Goal: Task Accomplishment & Management: Manage account settings

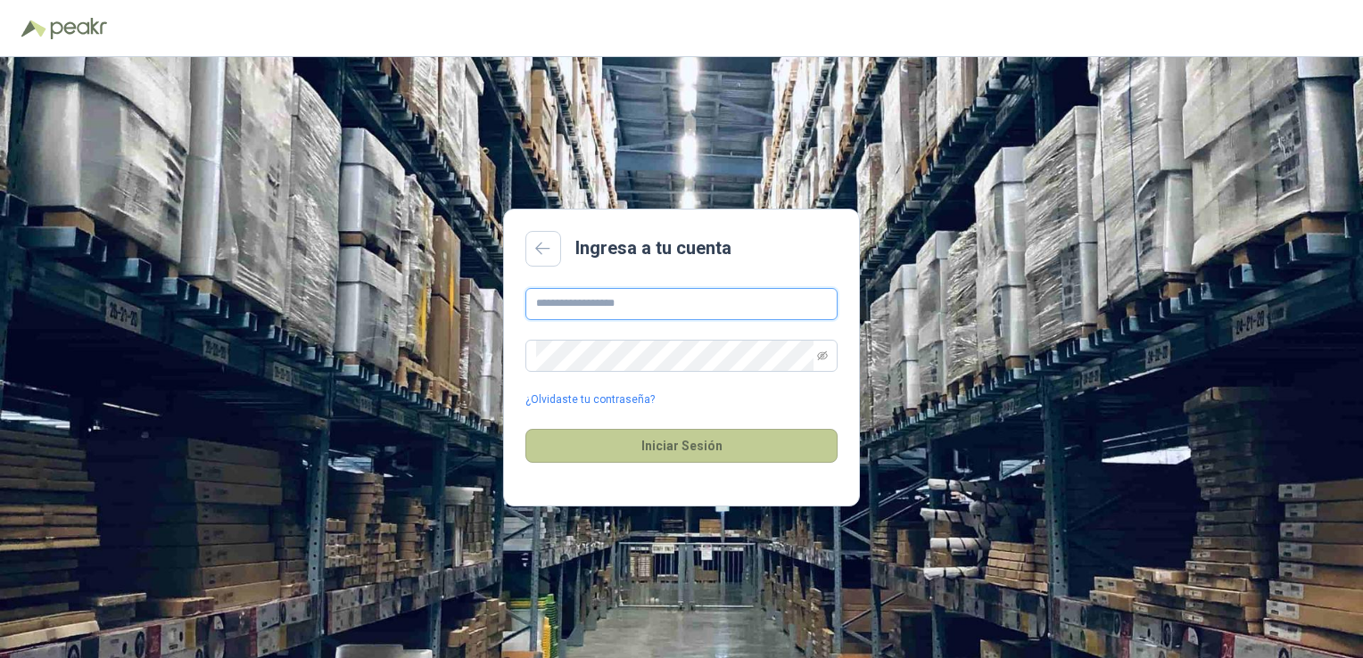
type input "**********"
click at [642, 429] on button "Iniciar Sesión" at bounding box center [681, 446] width 312 height 34
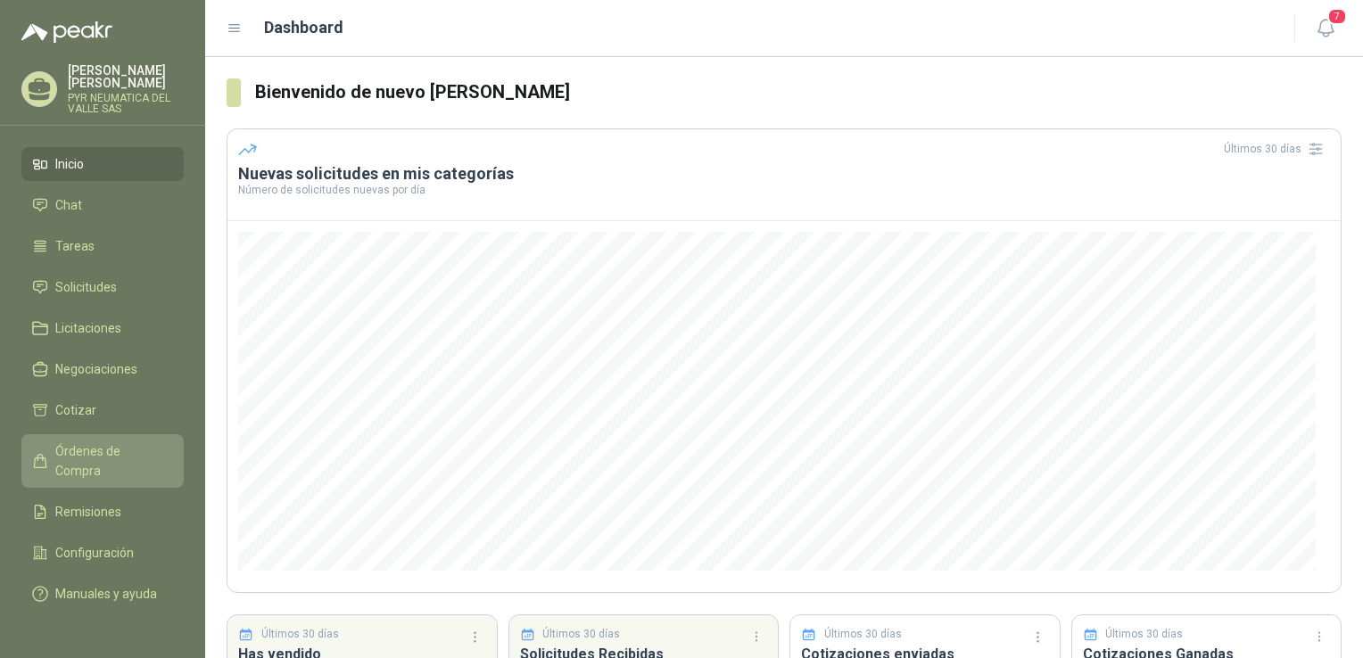
click at [136, 450] on link "Órdenes de Compra" at bounding box center [102, 461] width 162 height 54
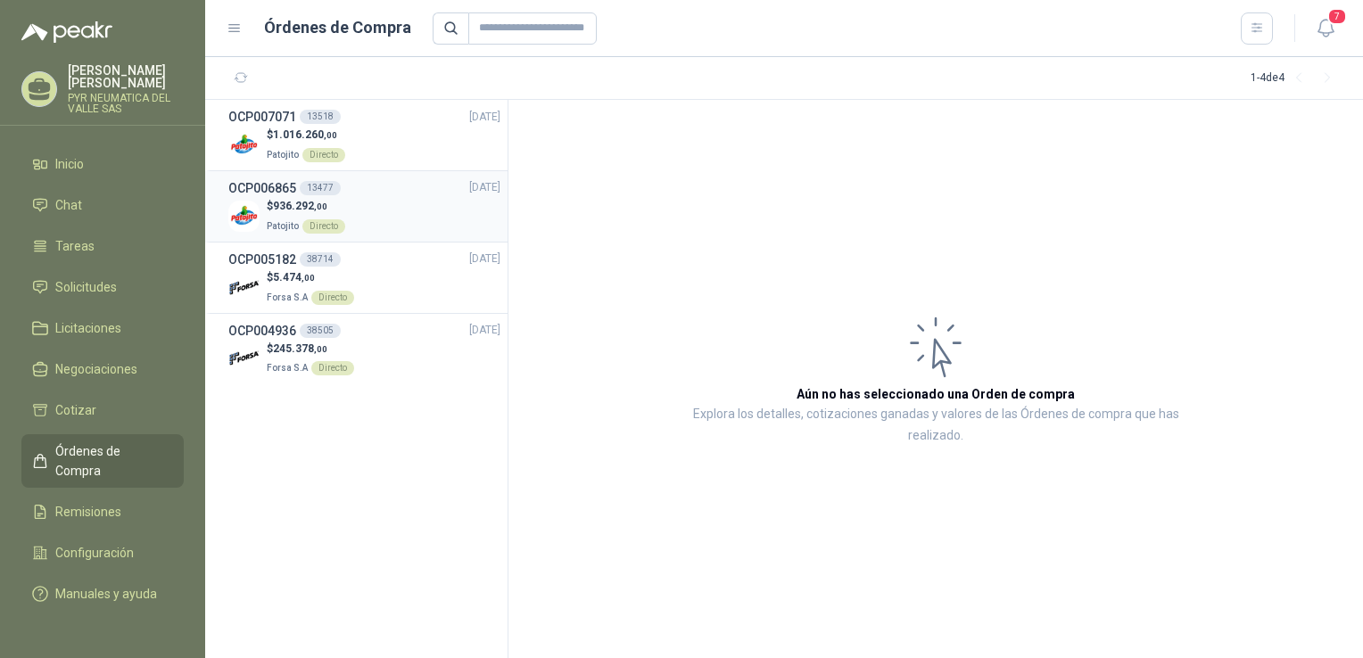
click at [445, 216] on div "$ 936.292 ,00 Patojito Directo" at bounding box center [364, 216] width 272 height 37
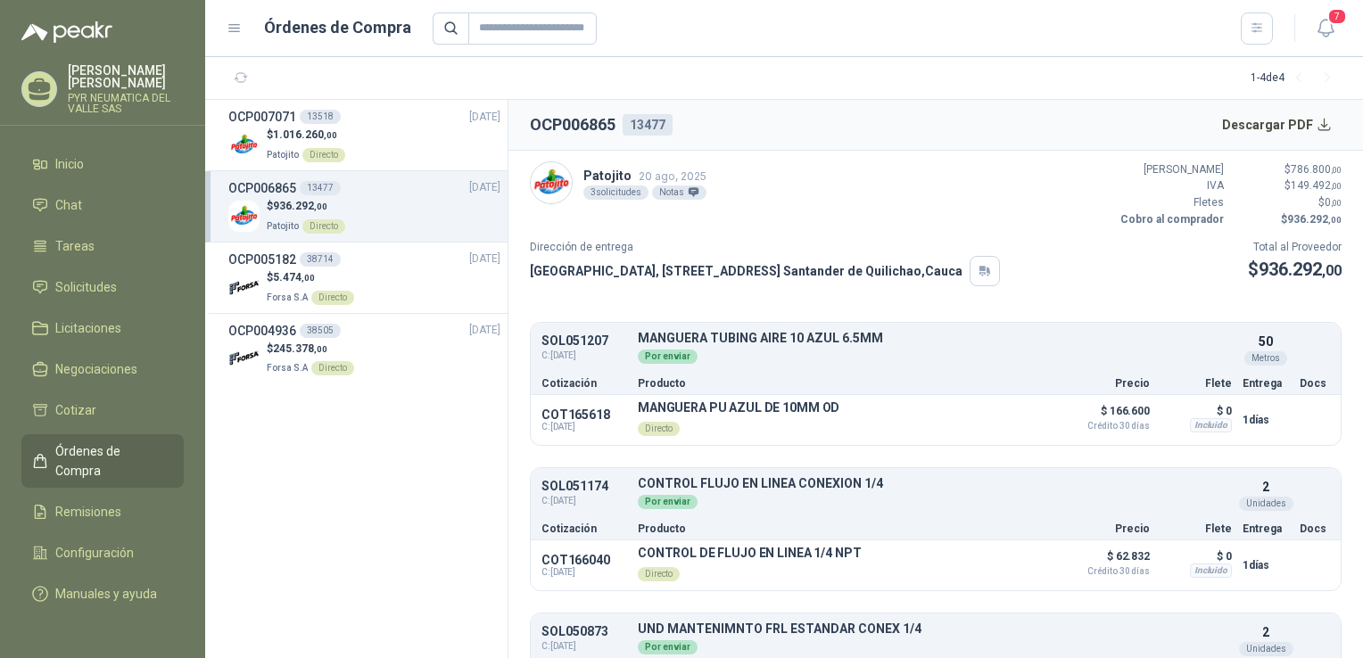
scroll to position [88, 0]
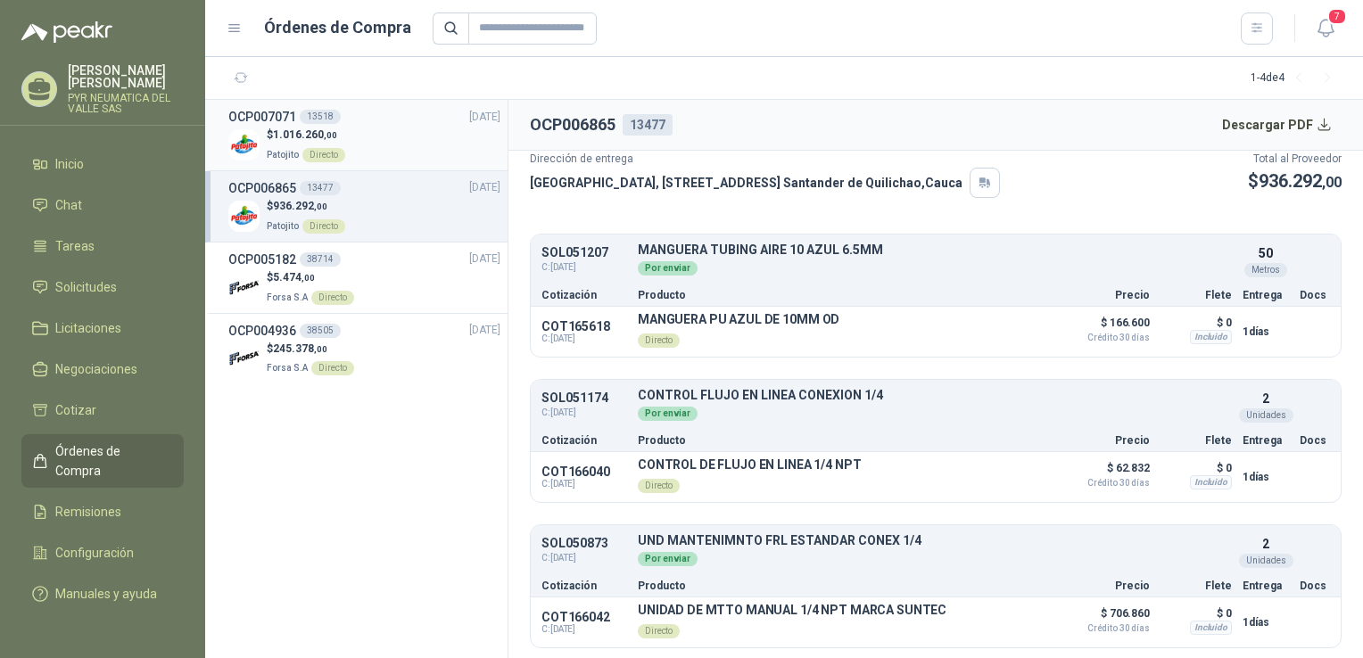
click at [412, 133] on div "$ 1.016.260 ,00 Patojito Directo" at bounding box center [364, 145] width 272 height 37
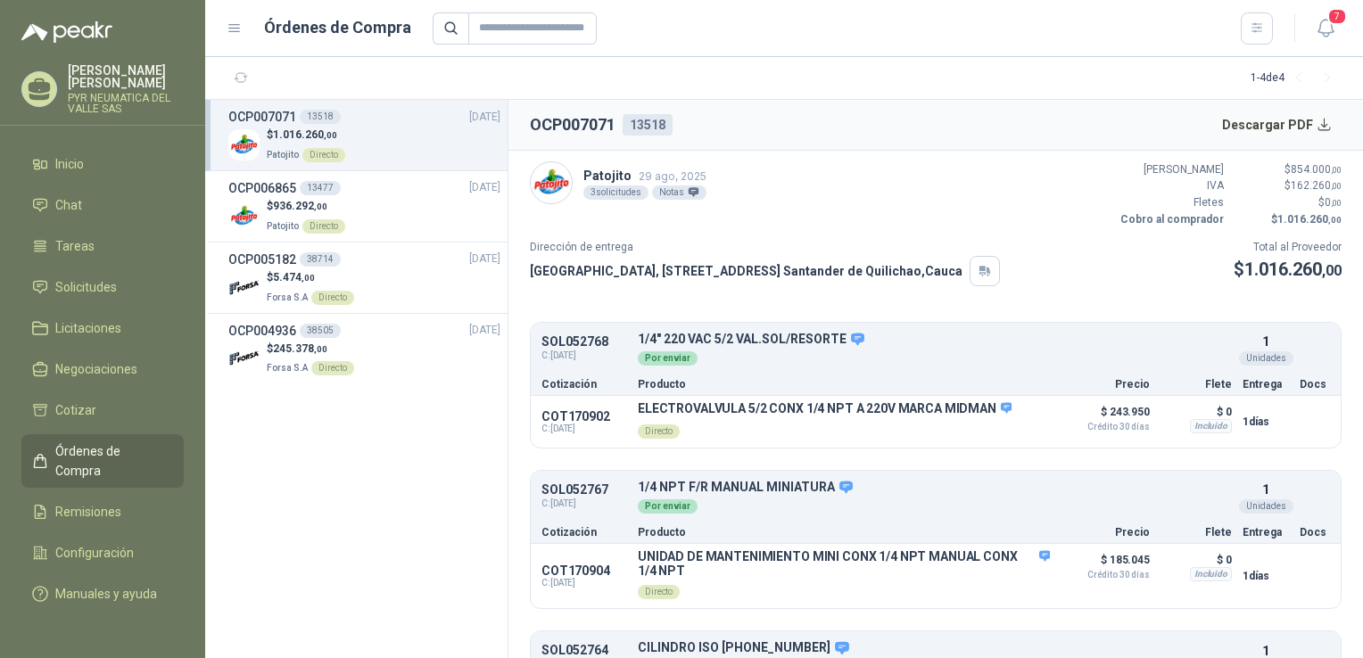
click at [1318, 144] on header "OCP007071 13518 Descargar PDF" at bounding box center [935, 125] width 854 height 51
click at [1315, 111] on button "Descargar PDF" at bounding box center [1277, 125] width 130 height 36
click at [132, 277] on li "Solicitudes" at bounding box center [102, 287] width 141 height 20
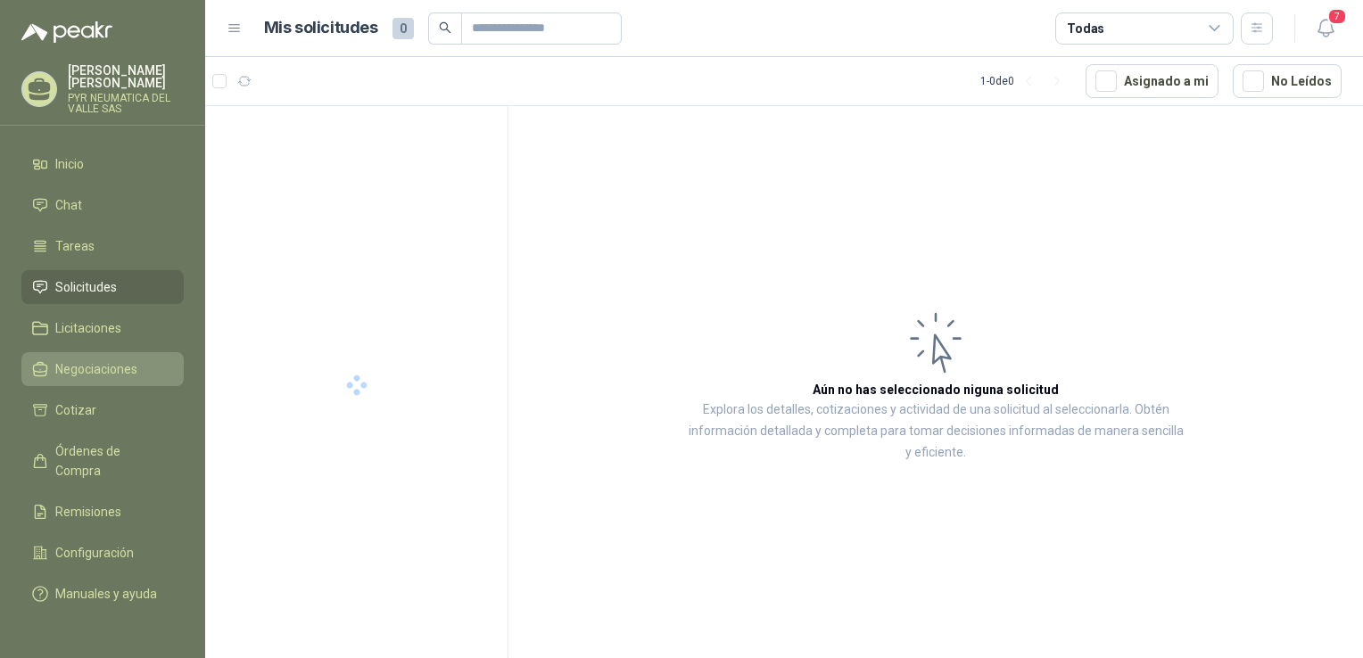
click at [126, 362] on span "Negociaciones" at bounding box center [96, 369] width 82 height 20
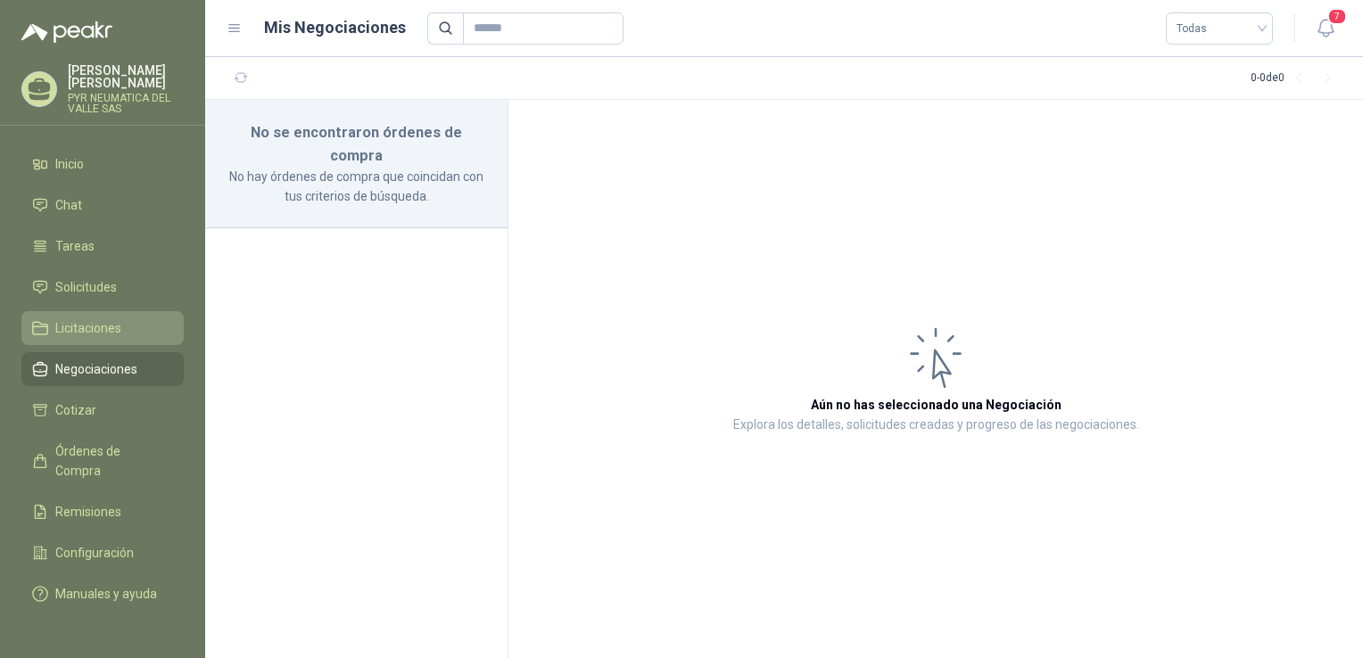
click at [139, 323] on li "Licitaciones" at bounding box center [102, 328] width 141 height 20
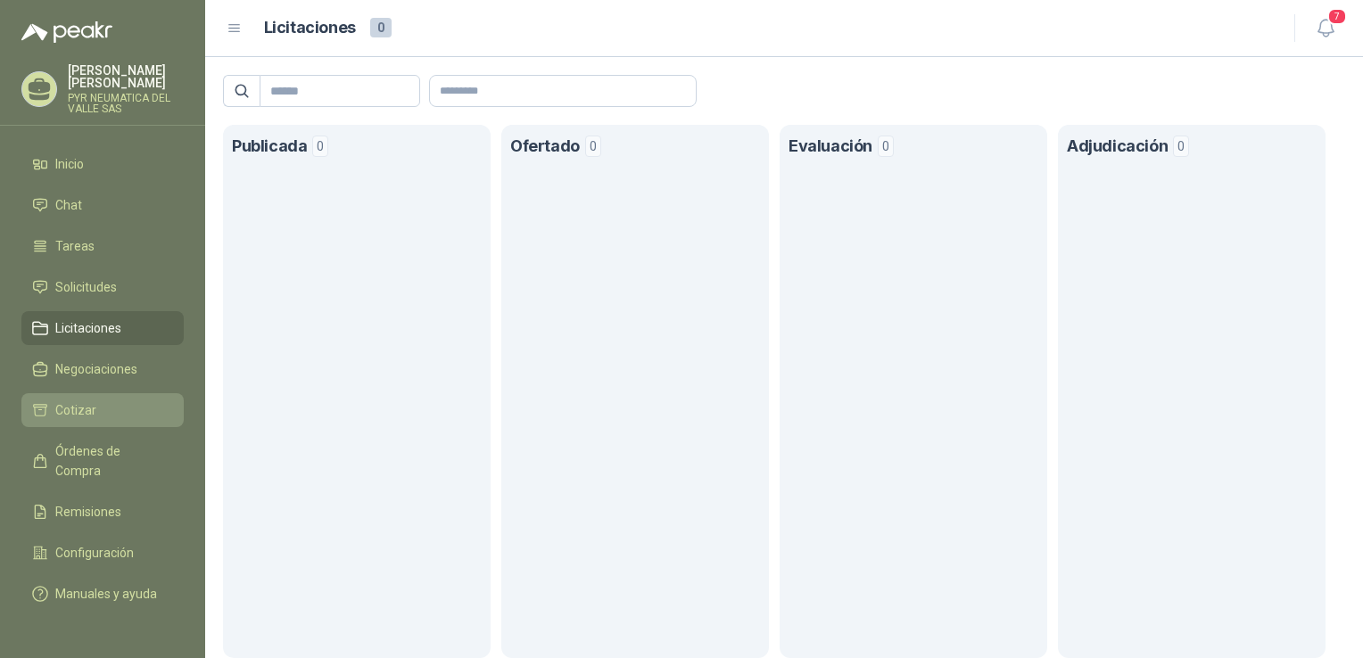
click at [139, 400] on li "Cotizar" at bounding box center [102, 410] width 141 height 20
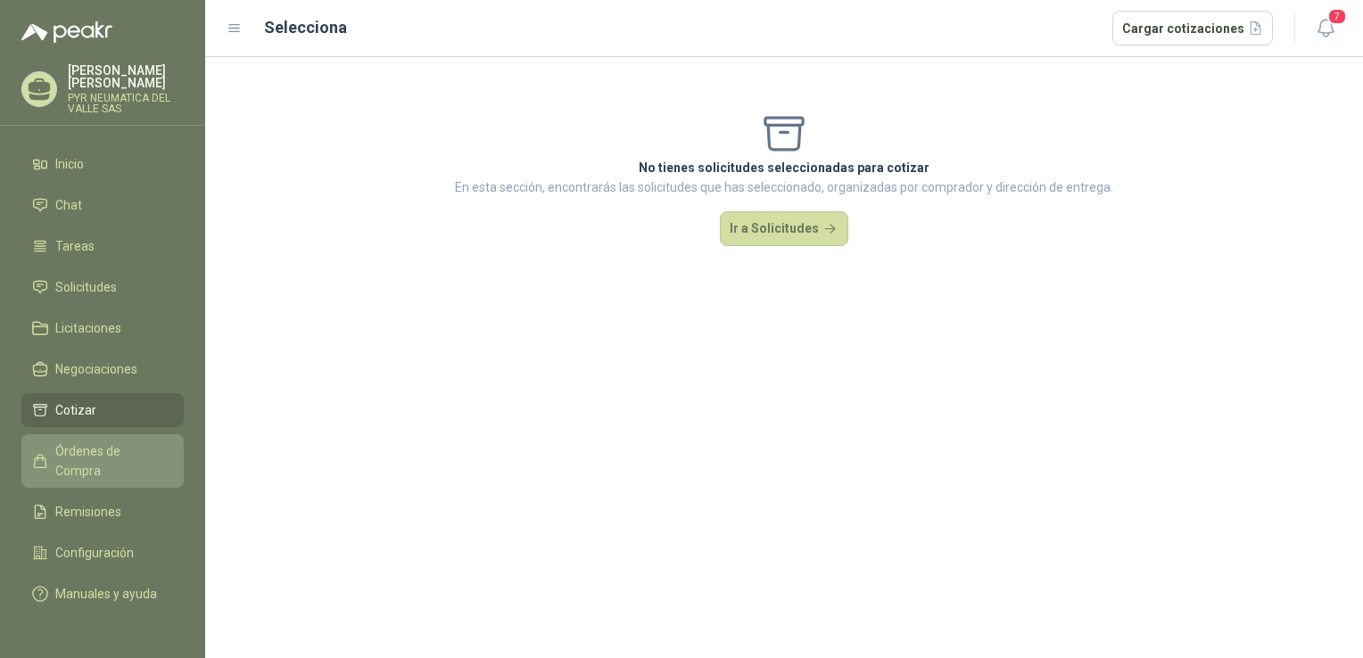
click at [131, 448] on link "Órdenes de Compra" at bounding box center [102, 461] width 162 height 54
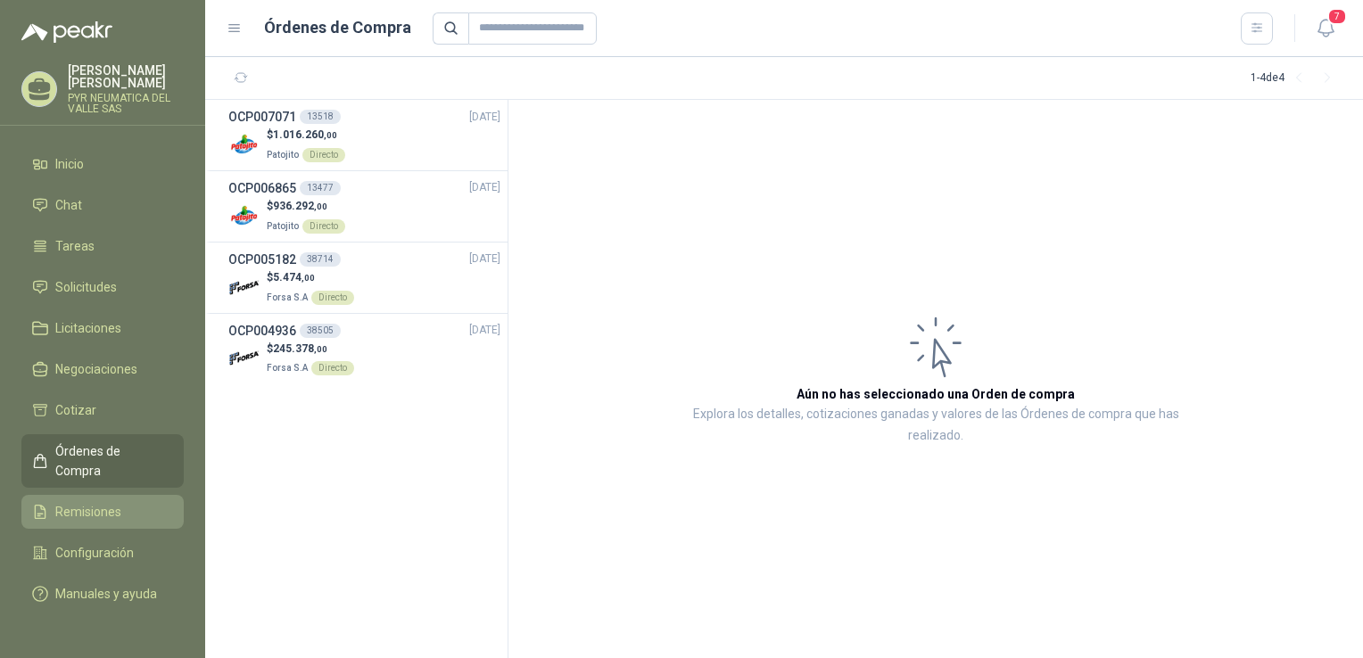
click at [120, 502] on li "Remisiones" at bounding box center [102, 512] width 141 height 20
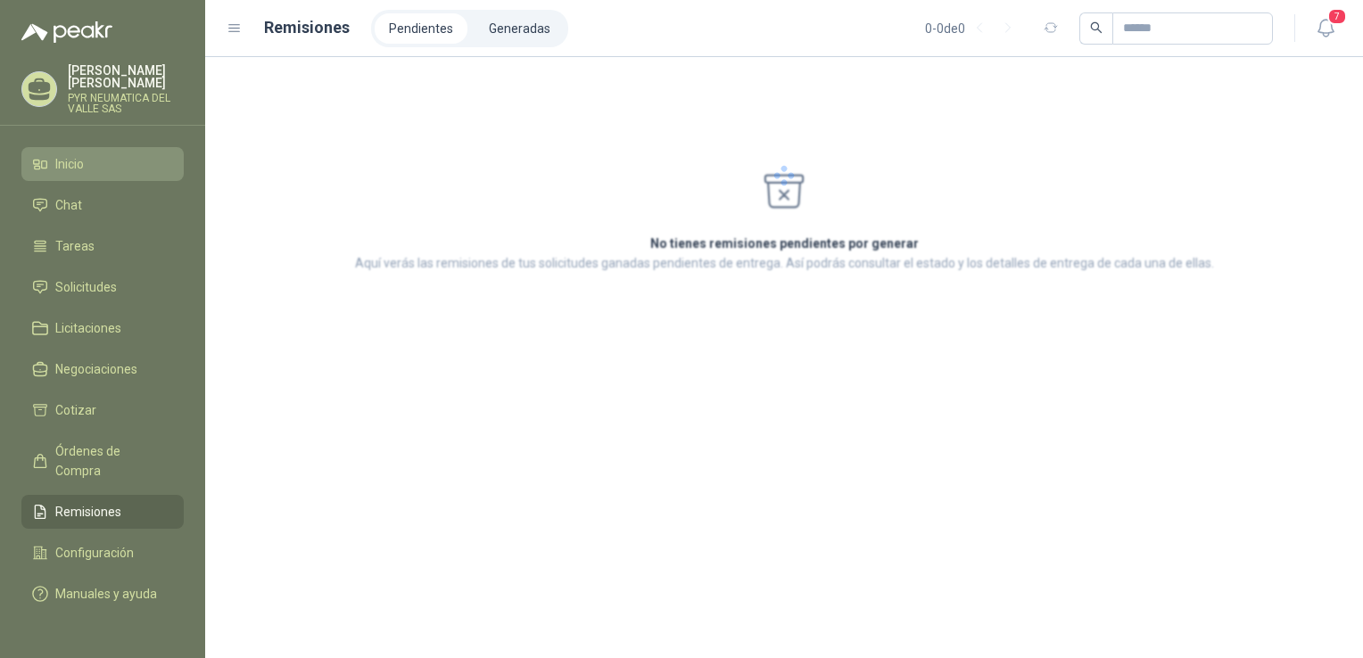
click at [47, 160] on li "Inicio" at bounding box center [102, 164] width 141 height 20
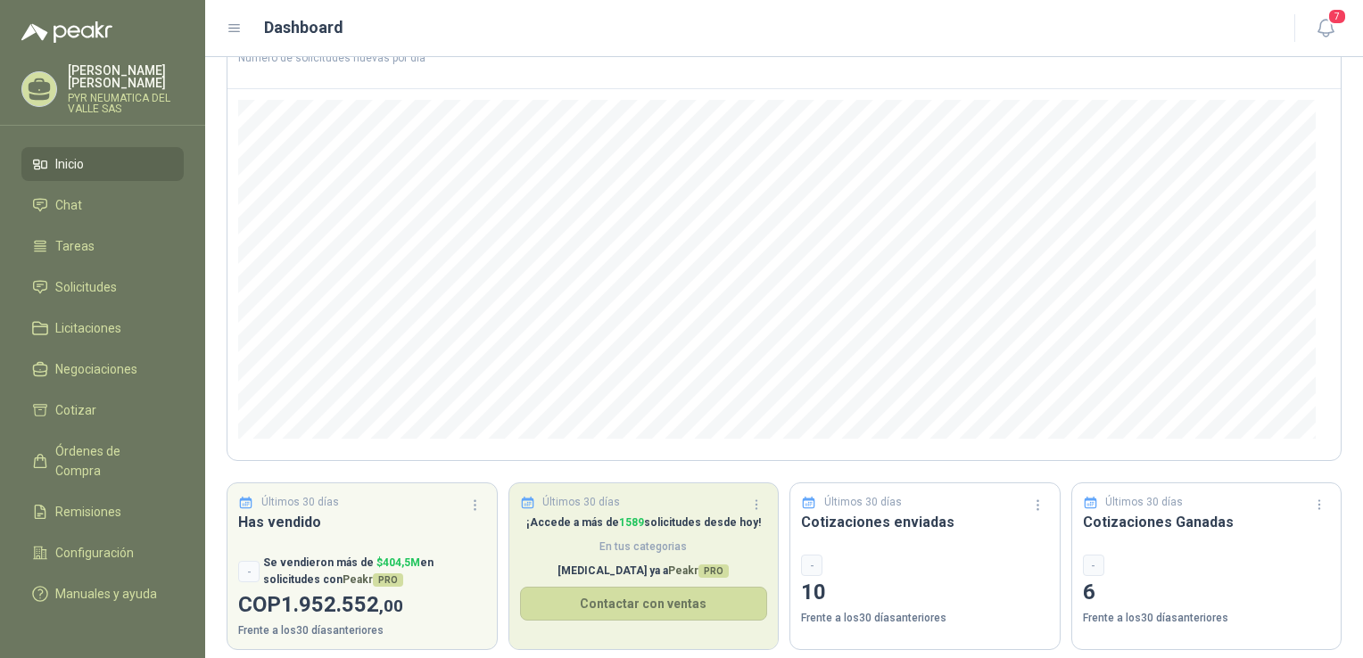
scroll to position [144, 0]
